Goal: Information Seeking & Learning: Learn about a topic

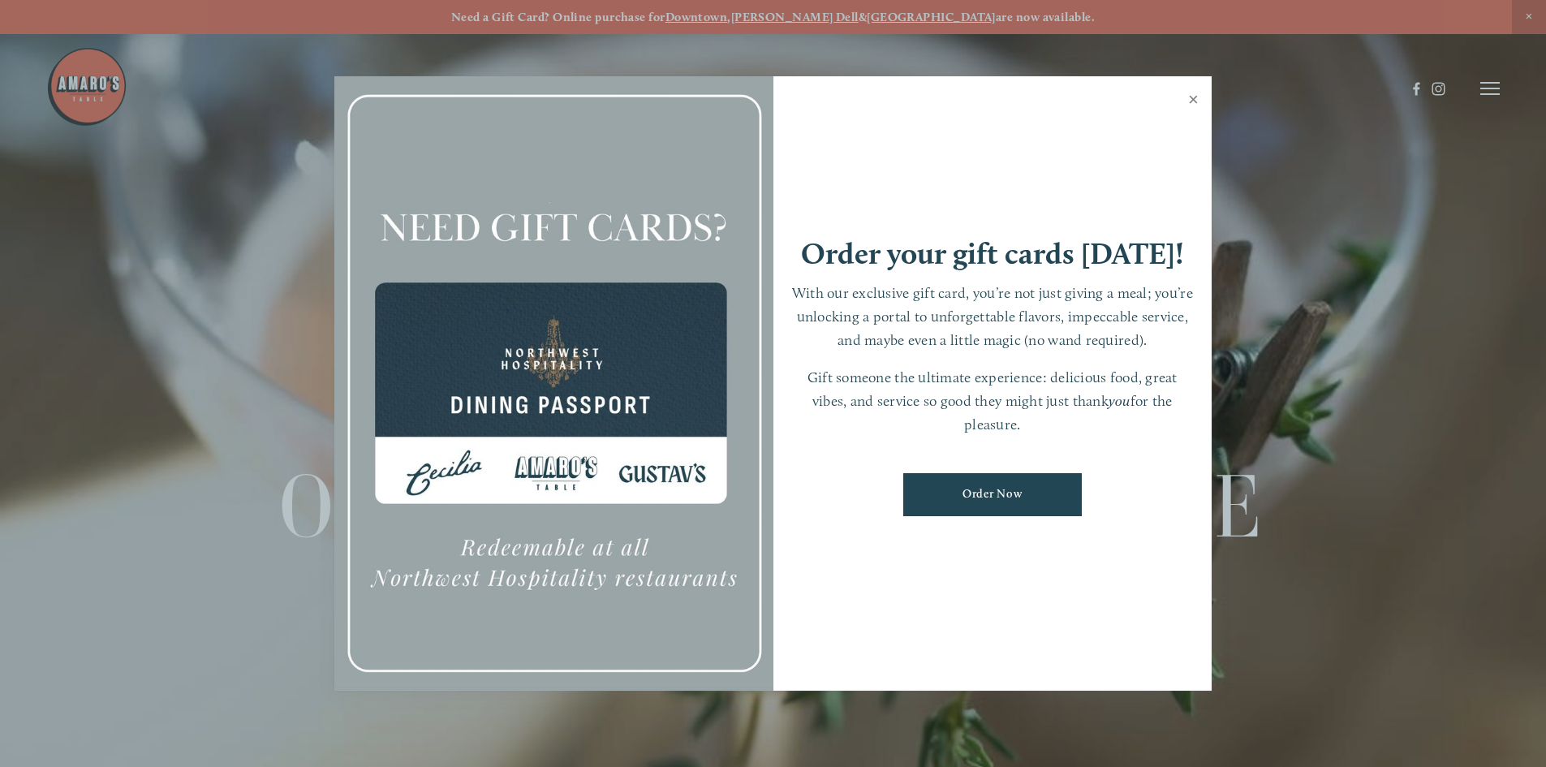
click at [1193, 93] on link "Close" at bounding box center [1193, 101] width 32 height 45
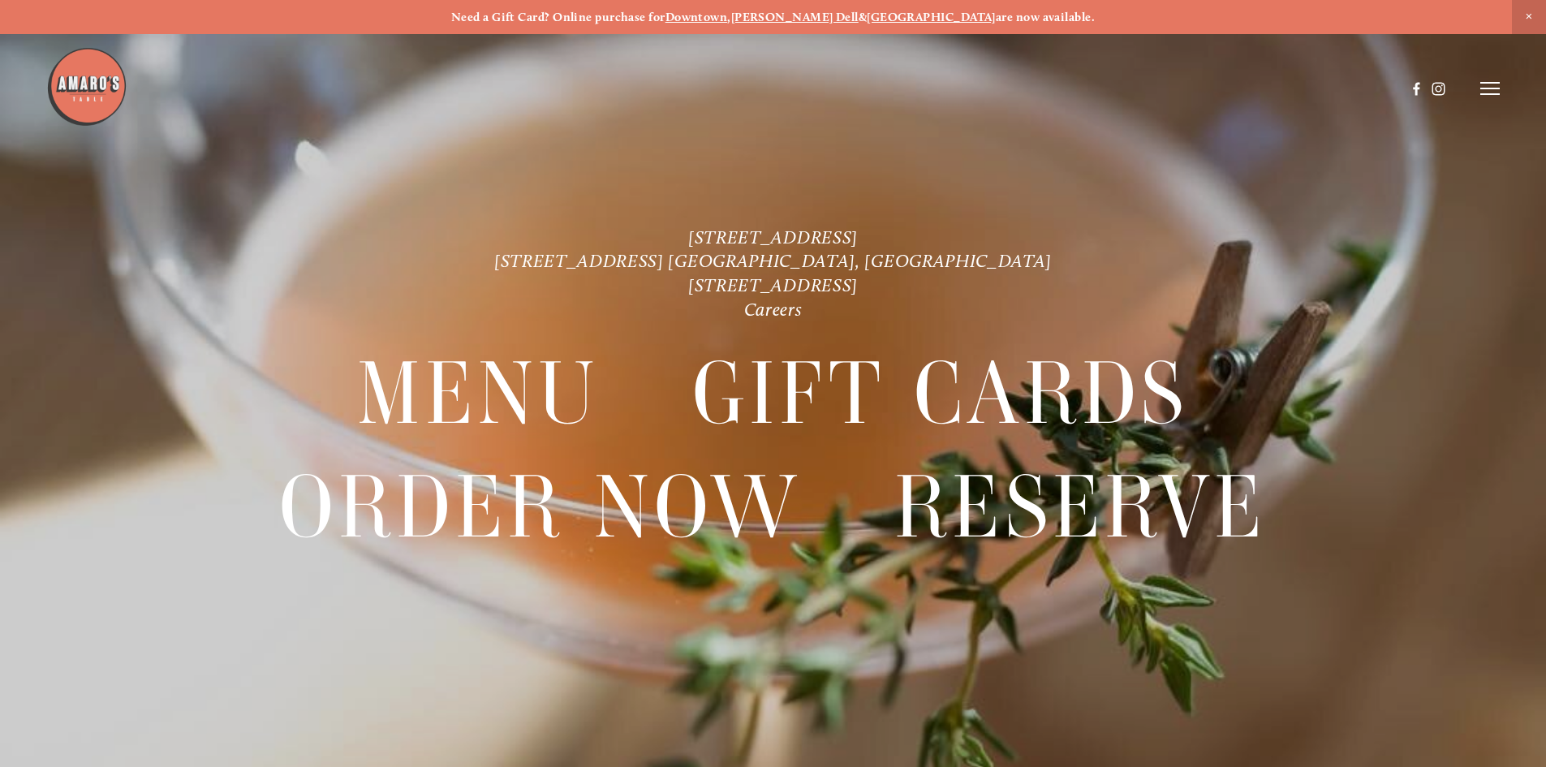
click at [1493, 91] on icon at bounding box center [1489, 88] width 19 height 15
click at [1258, 88] on span "Visit" at bounding box center [1272, 87] width 28 height 15
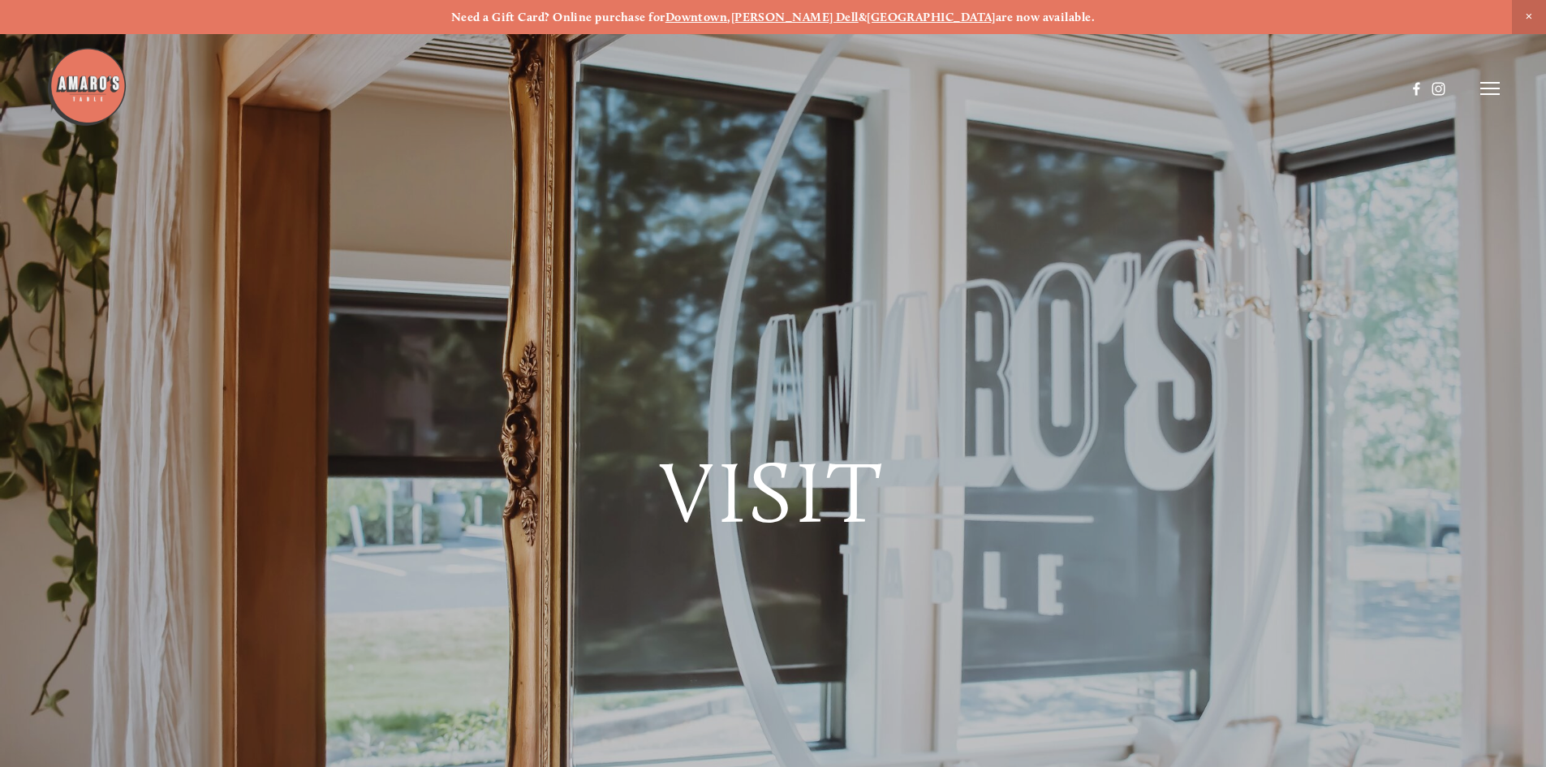
click at [1491, 92] on icon at bounding box center [1489, 88] width 19 height 15
click at [1150, 88] on span "Menu" at bounding box center [1149, 87] width 33 height 15
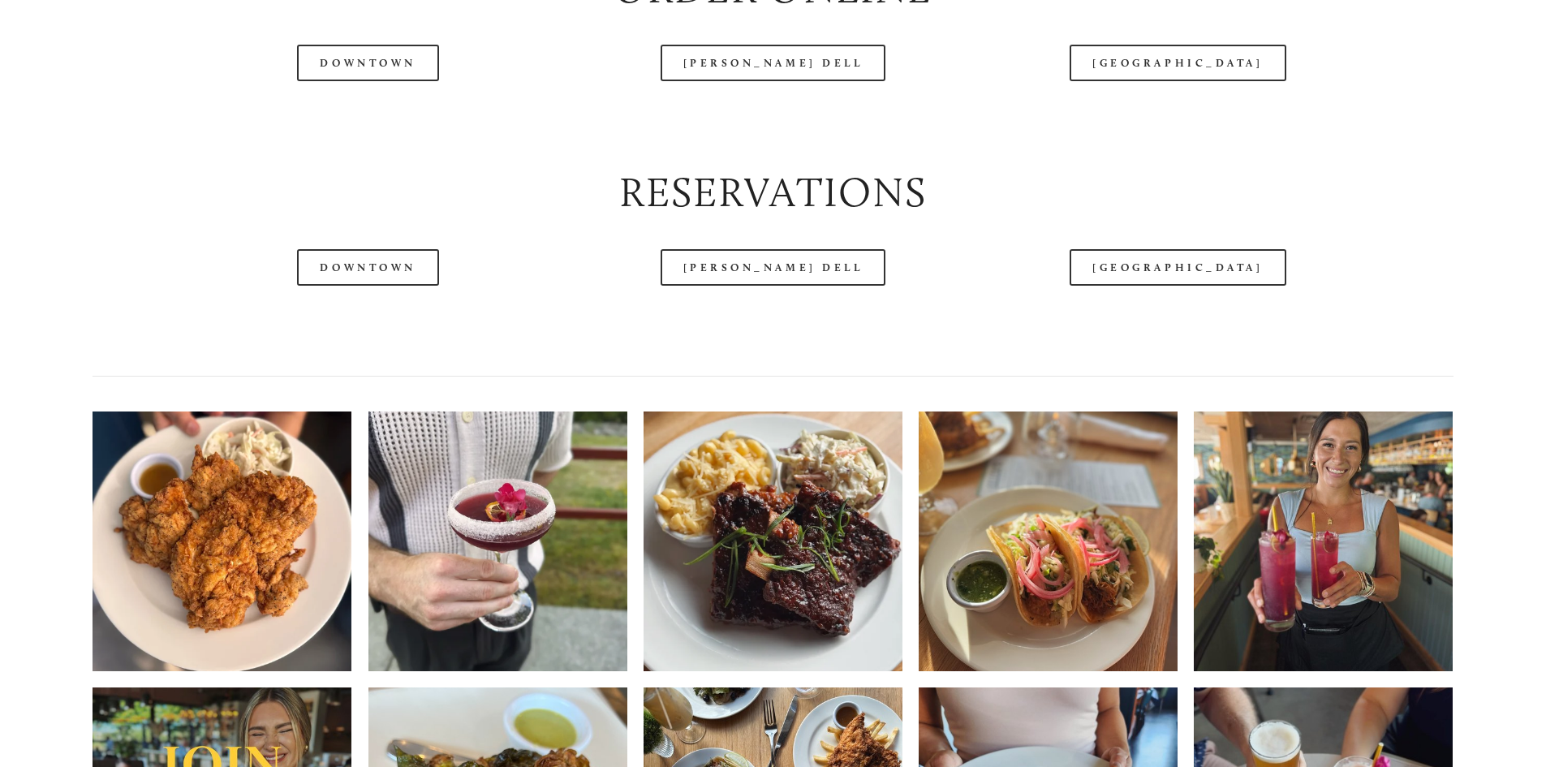
scroll to position [2272, 0]
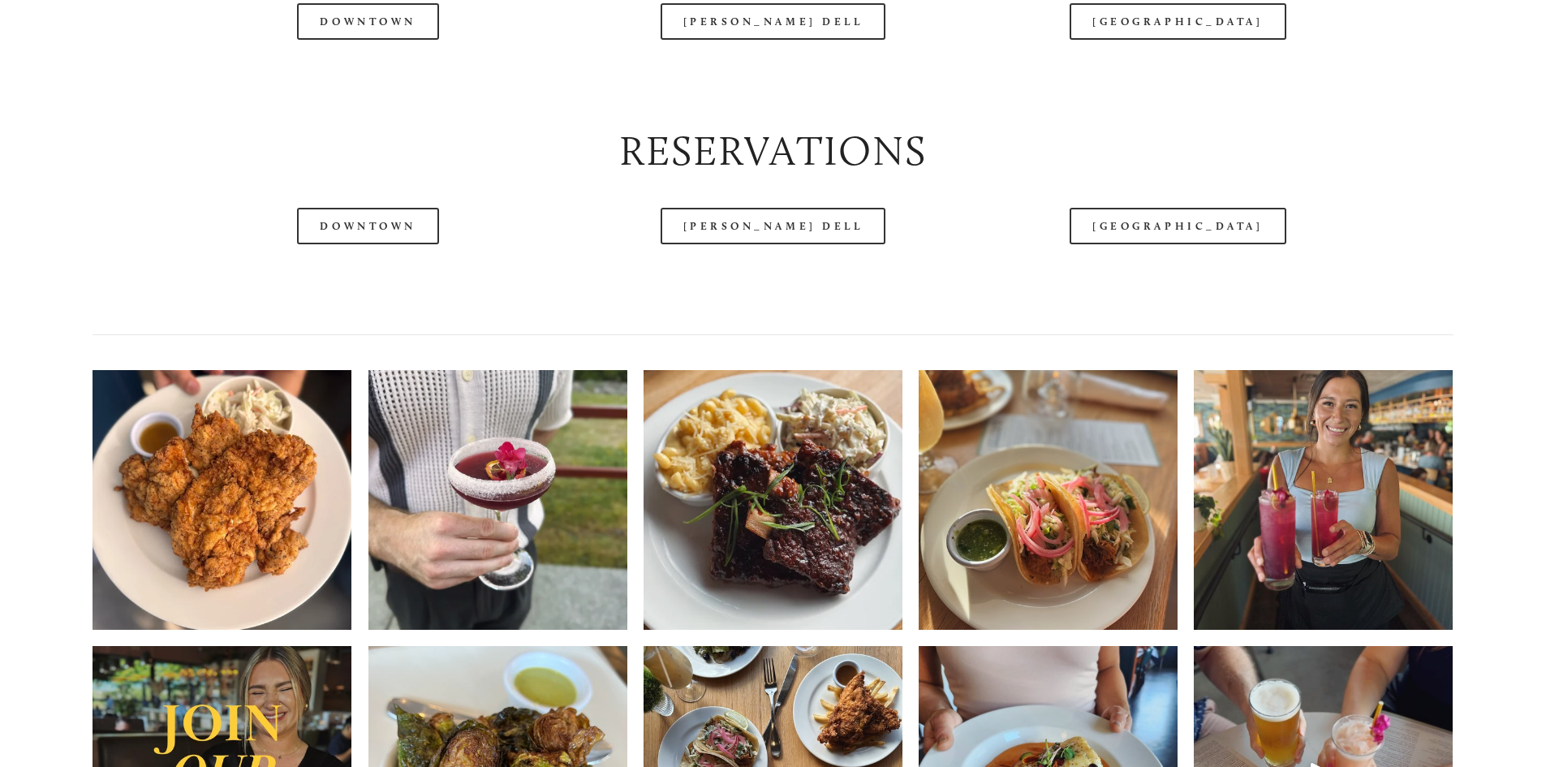
click at [1330, 529] on img at bounding box center [1322, 500] width 259 height 324
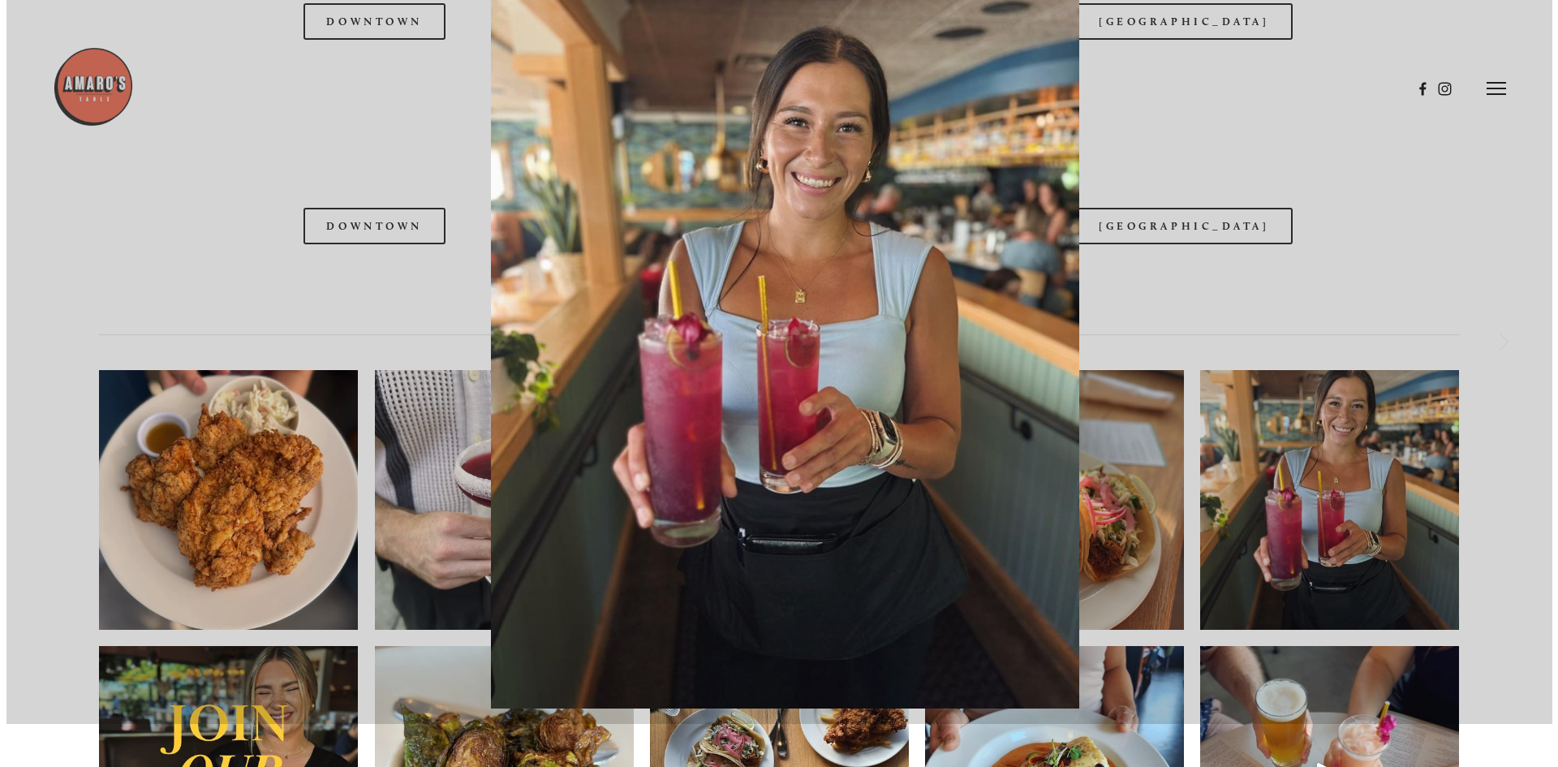
scroll to position [2229, 0]
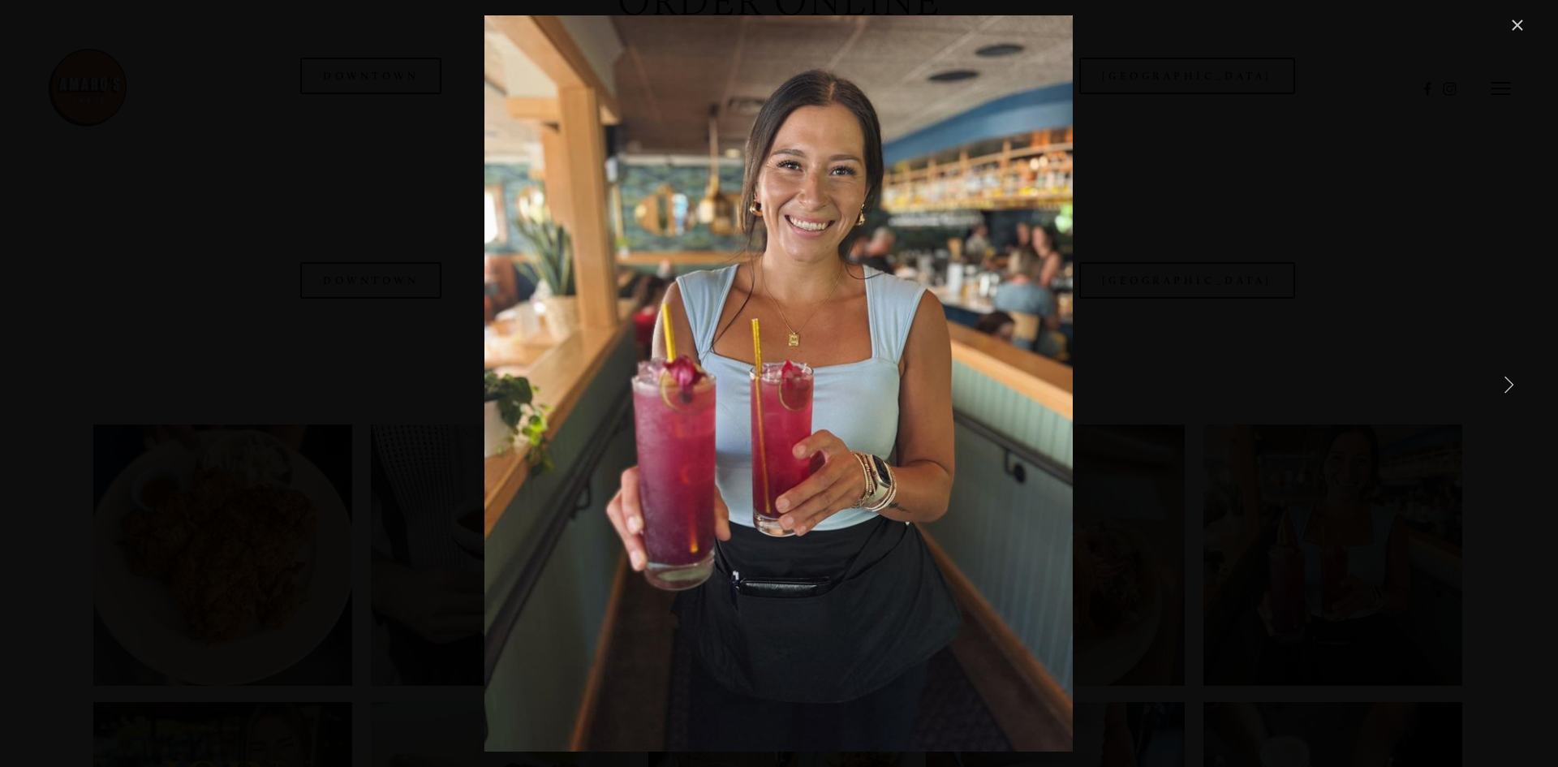
click at [1520, 28] on link "Close" at bounding box center [1516, 24] width 19 height 19
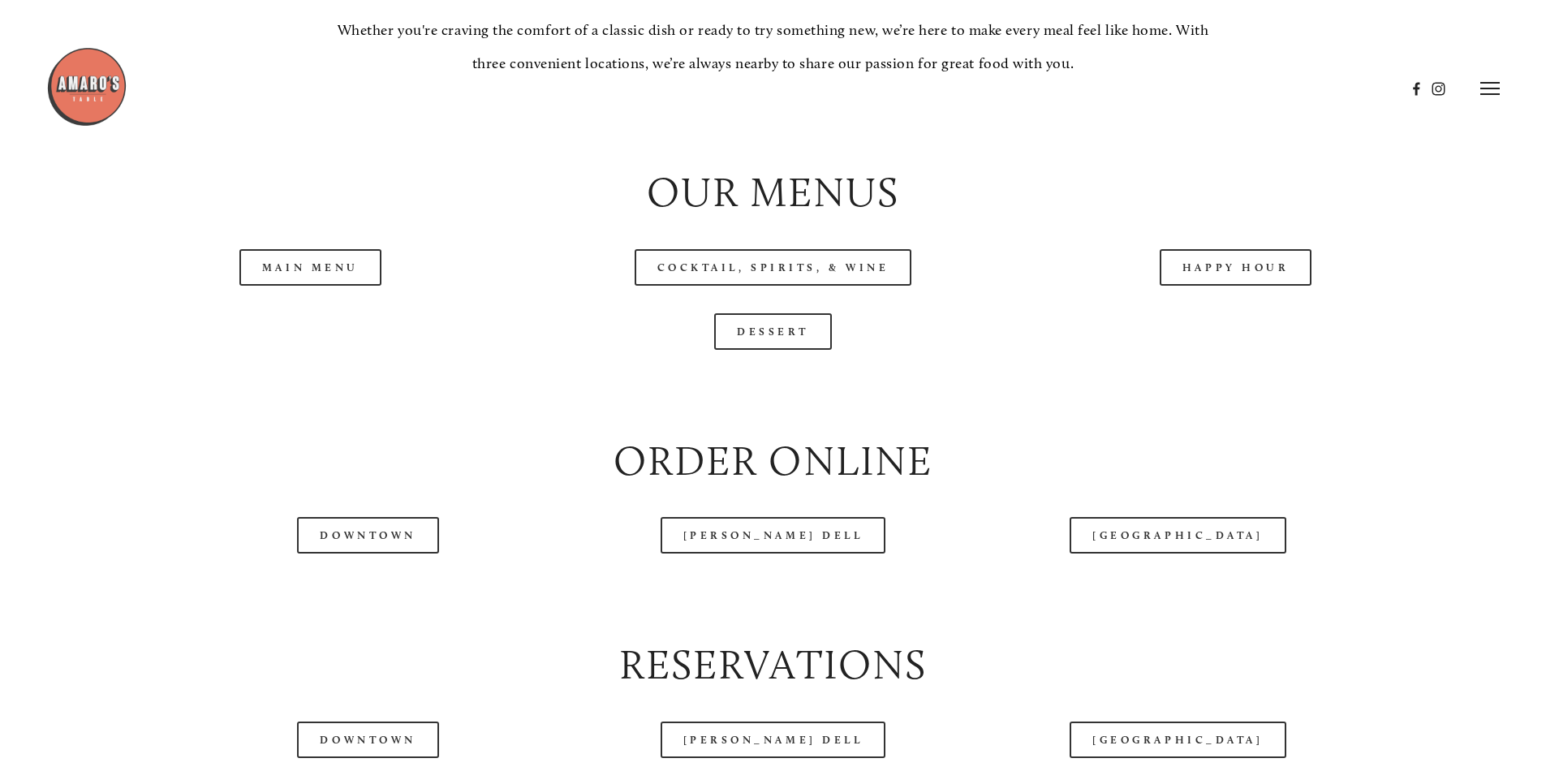
scroll to position [1704, 0]
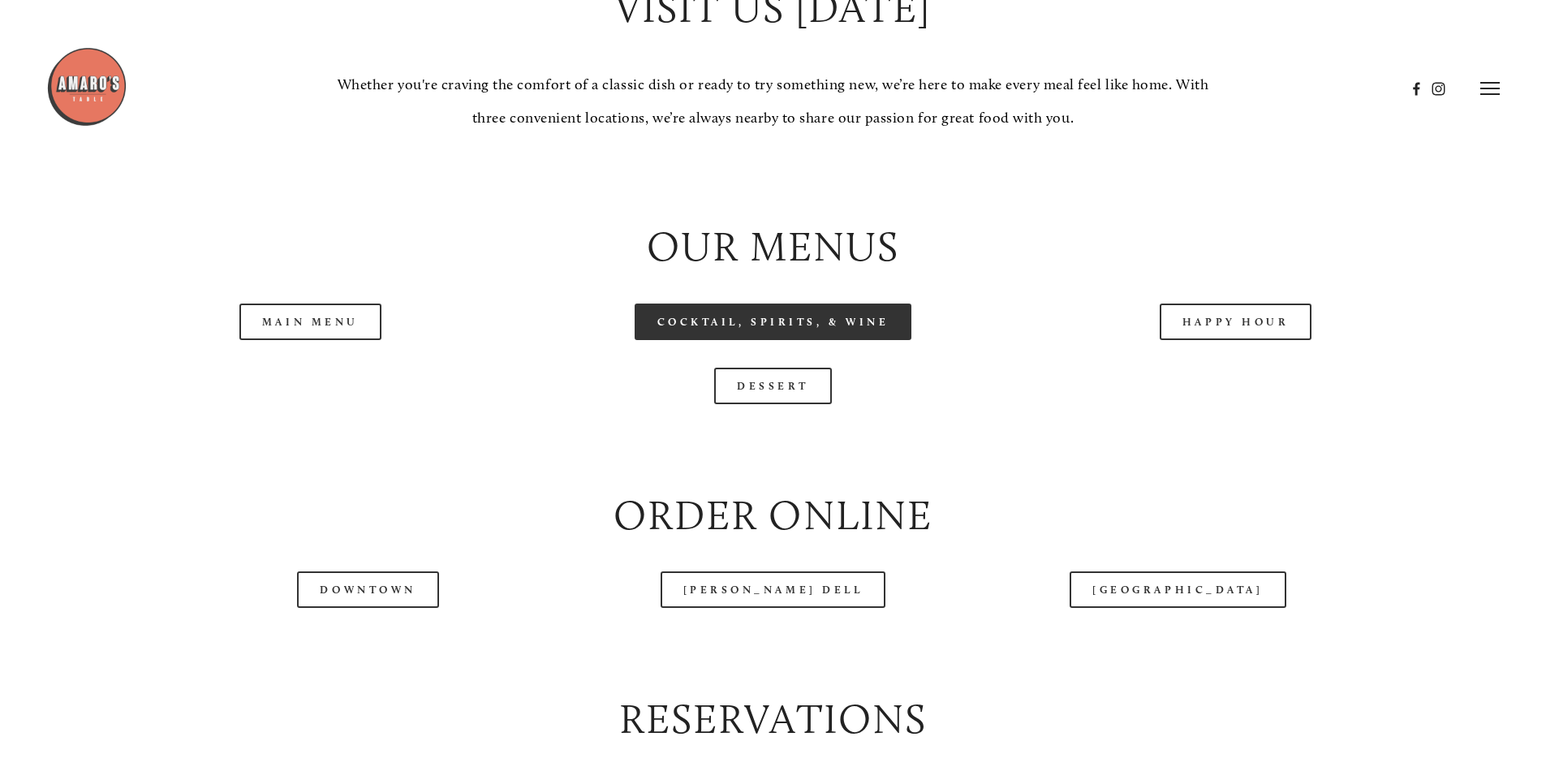
click at [823, 340] on link "Cocktail, Spirits, & Wine" at bounding box center [772, 321] width 277 height 37
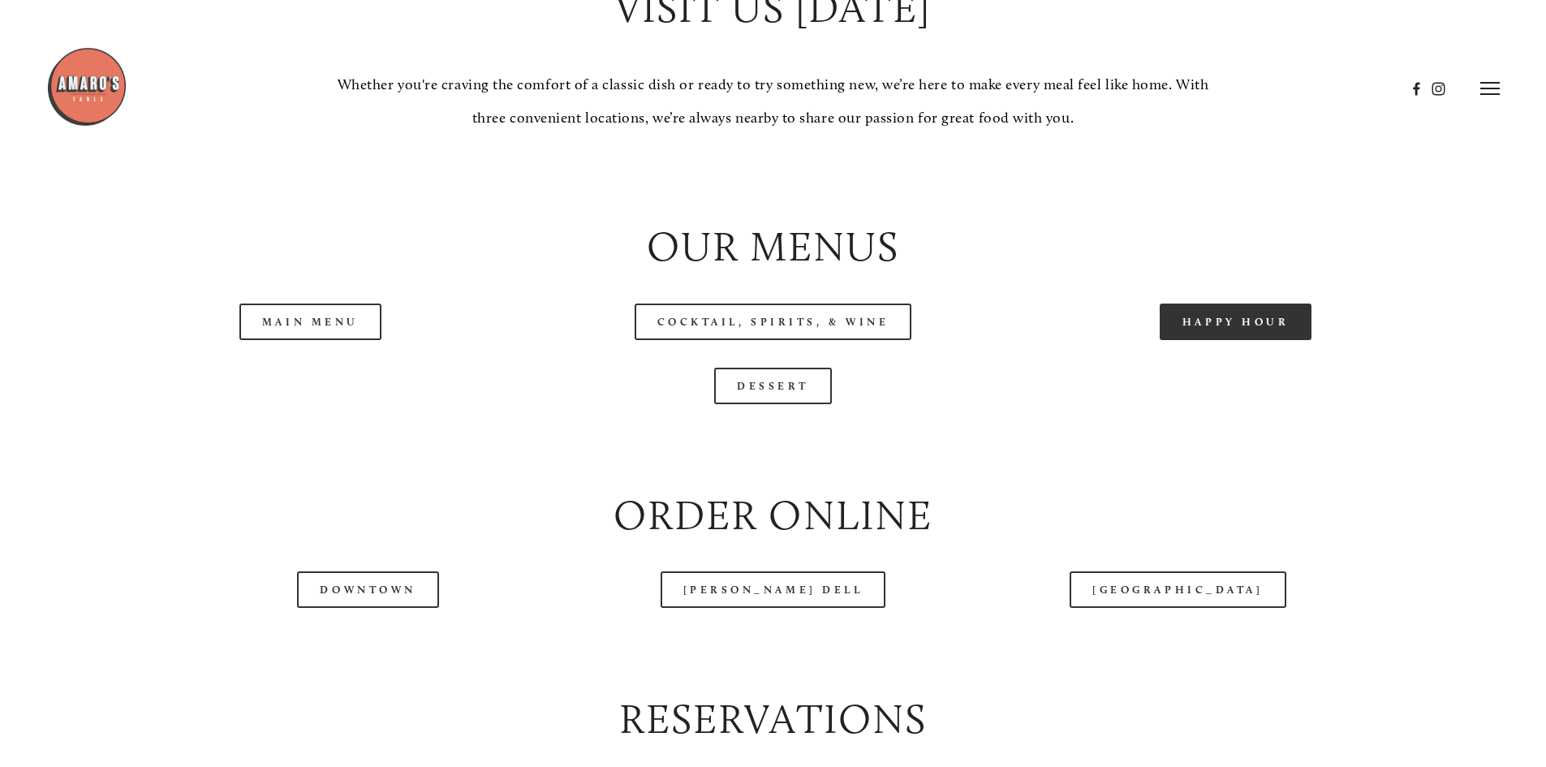
click at [1241, 340] on link "Happy Hour" at bounding box center [1235, 321] width 153 height 37
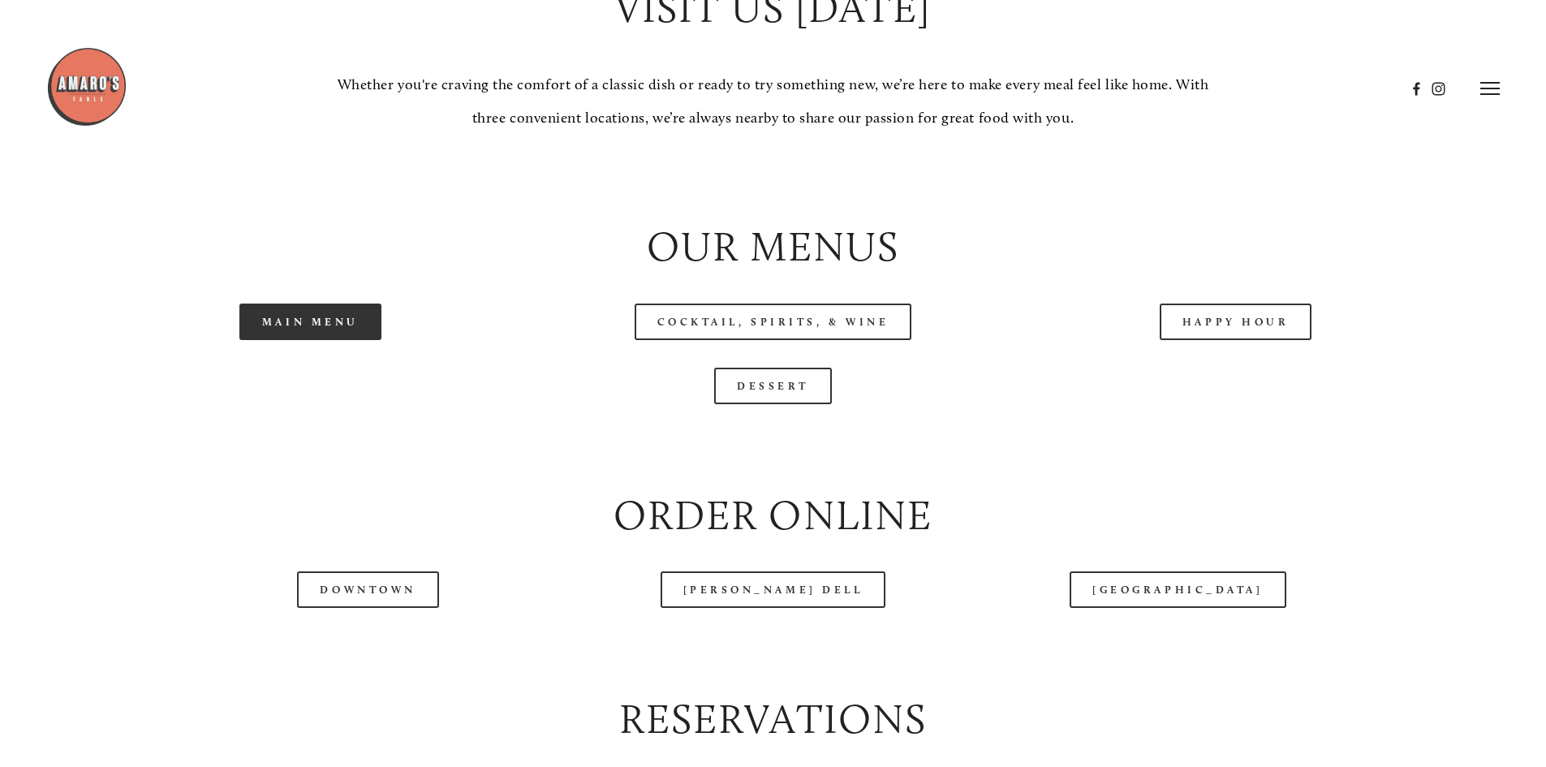
click at [308, 340] on link "Main Menu" at bounding box center [310, 321] width 142 height 37
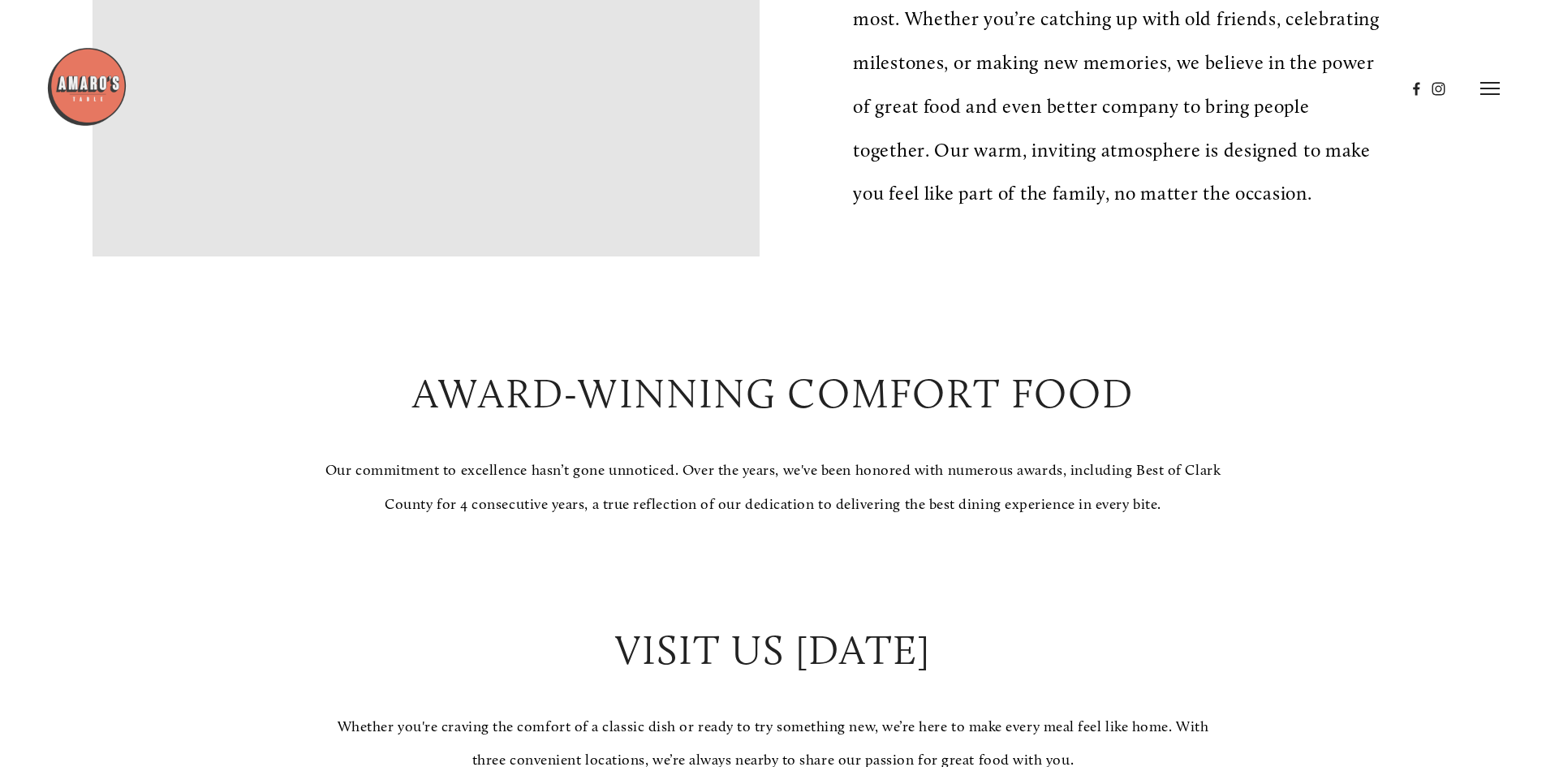
scroll to position [1055, 0]
